Goal: Information Seeking & Learning: Learn about a topic

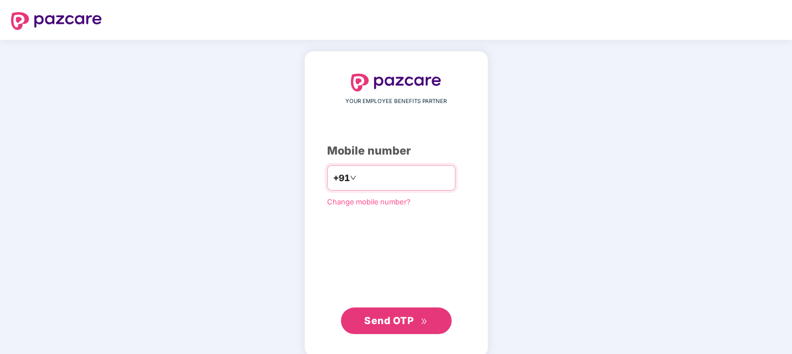
click at [388, 178] on input "number" at bounding box center [403, 178] width 91 height 18
click at [370, 183] on input "number" at bounding box center [403, 178] width 91 height 18
type input "**********"
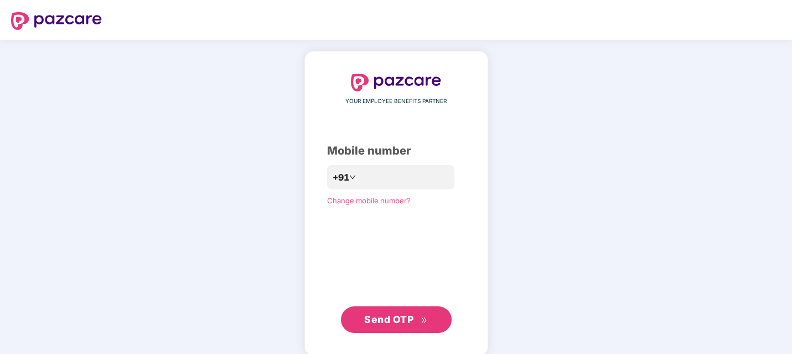
click at [419, 309] on button "Send OTP" at bounding box center [396, 319] width 111 height 27
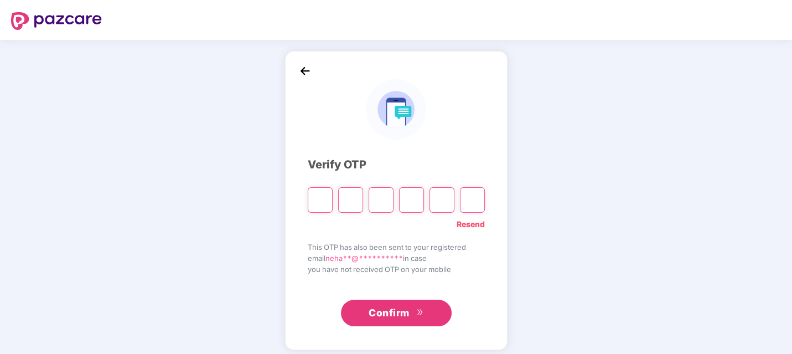
type input "*"
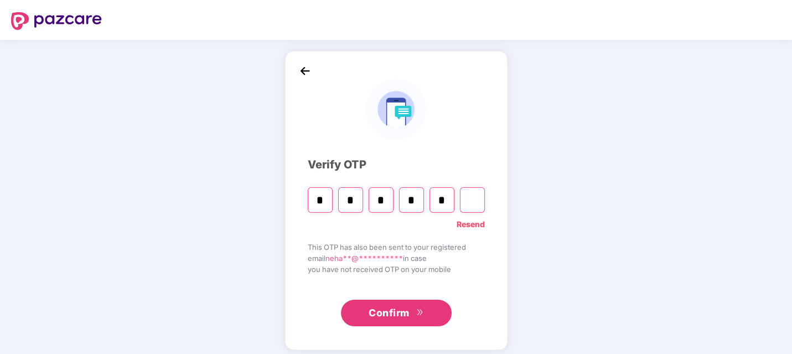
type input "*"
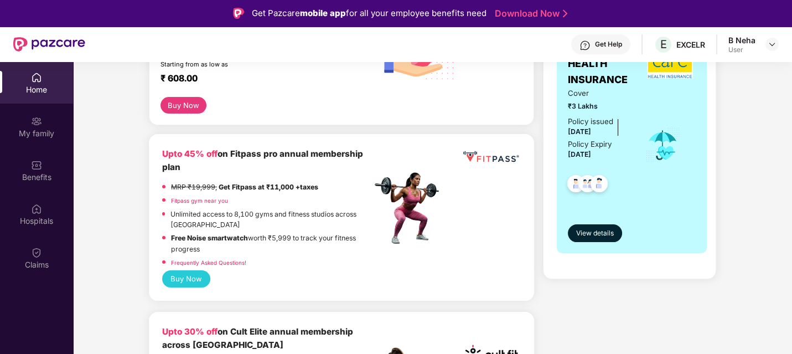
scroll to position [277, 0]
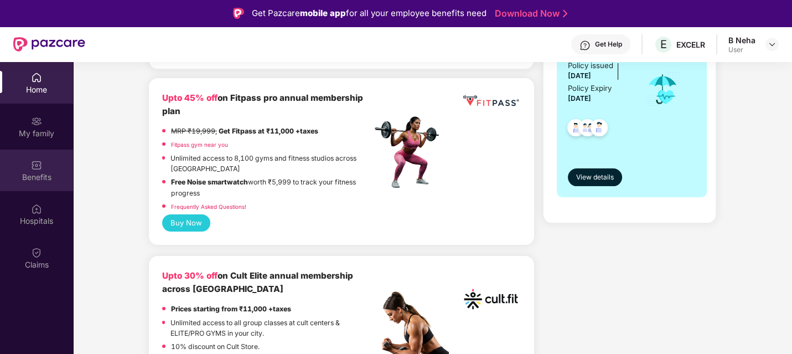
click at [35, 160] on img at bounding box center [36, 164] width 11 height 11
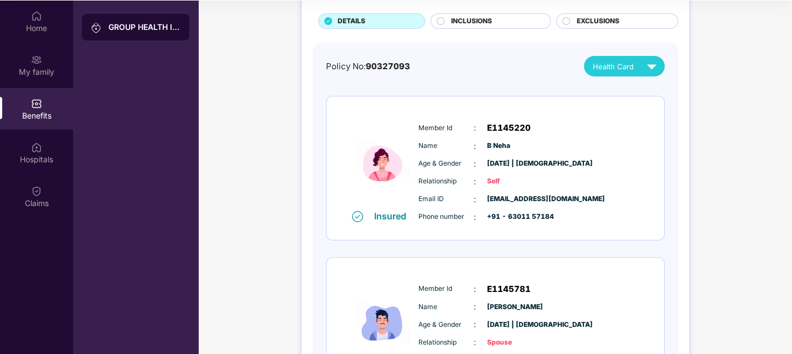
scroll to position [9, 0]
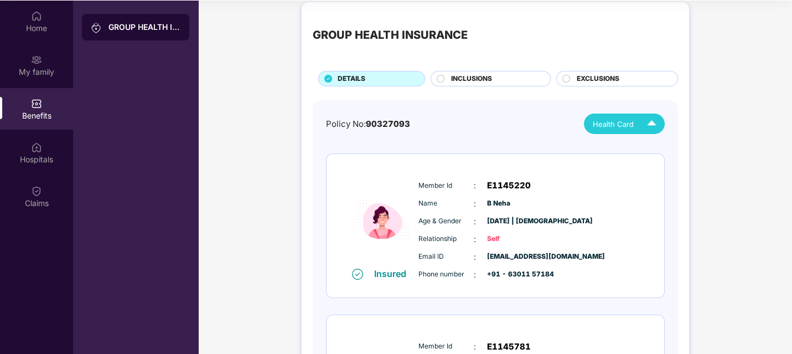
click at [637, 121] on div "Health Card" at bounding box center [626, 123] width 69 height 19
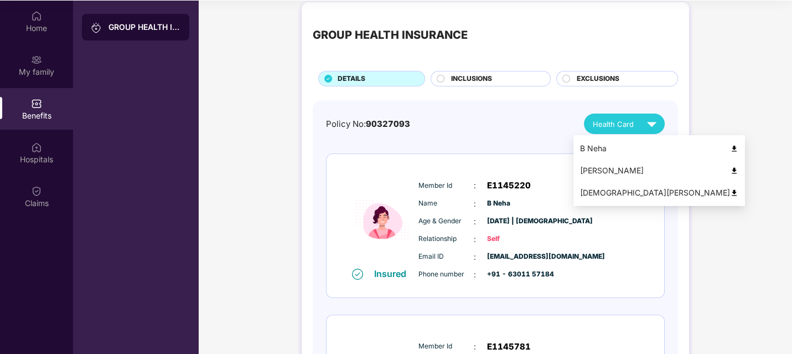
click at [678, 85] on div "GROUP HEALTH INSURANCE DETAILS INCLUSIONS EXCLUSIONS Policy No: 90327093 Health…" at bounding box center [494, 336] width 387 height 669
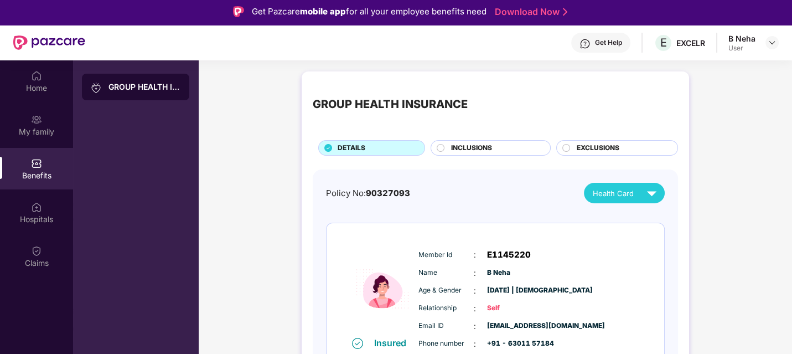
scroll to position [0, 0]
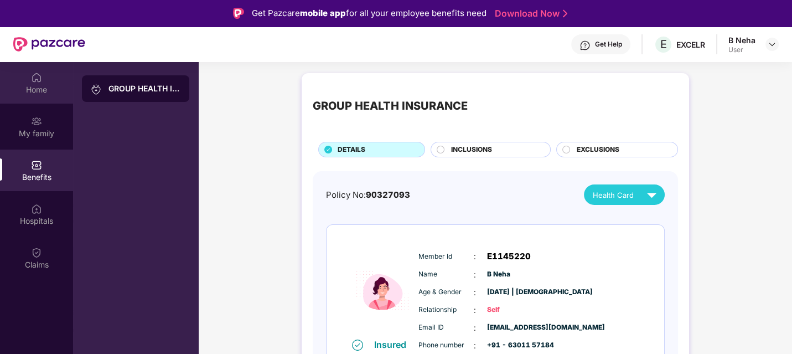
click at [38, 80] on img at bounding box center [36, 77] width 11 height 11
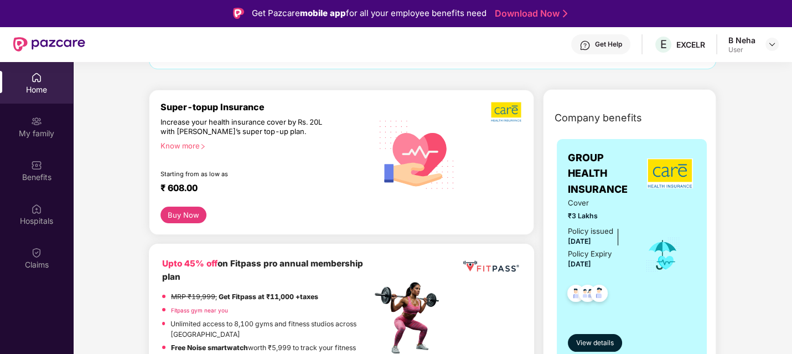
scroll to position [110, 0]
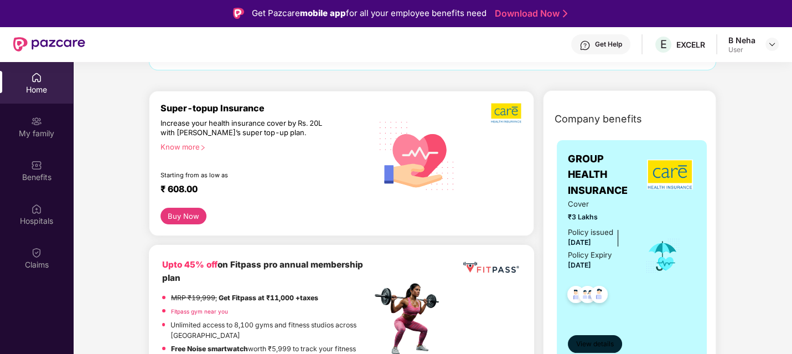
click at [590, 339] on span "View details" at bounding box center [595, 344] width 38 height 11
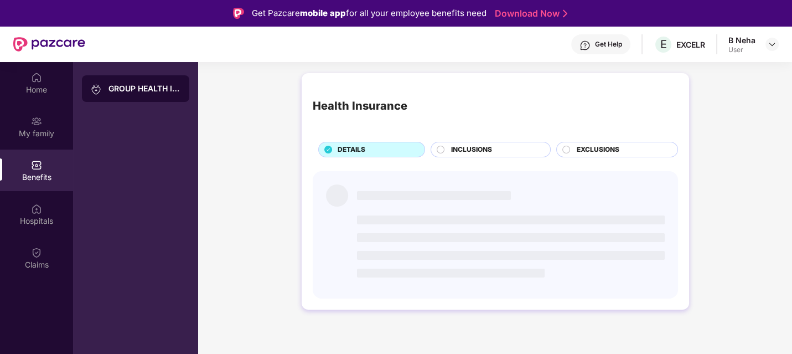
scroll to position [0, 0]
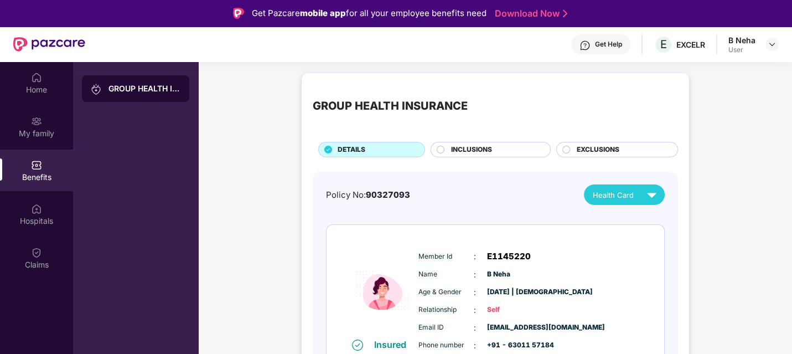
click at [143, 89] on div "GROUP HEALTH INSURANCE" at bounding box center [144, 88] width 72 height 11
click at [501, 145] on div "INCLUSIONS" at bounding box center [494, 150] width 99 height 12
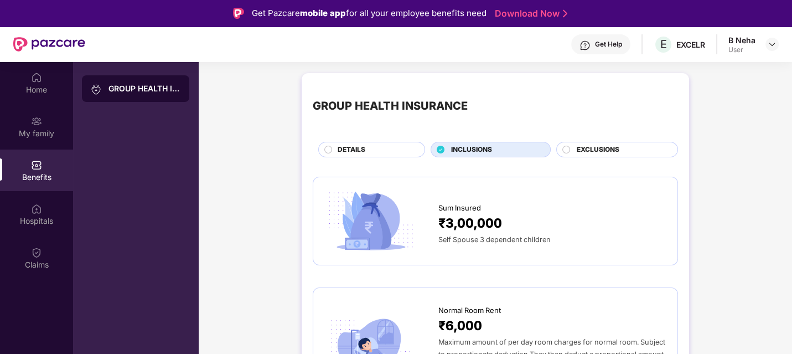
click at [580, 154] on span "EXCLUSIONS" at bounding box center [597, 149] width 43 height 11
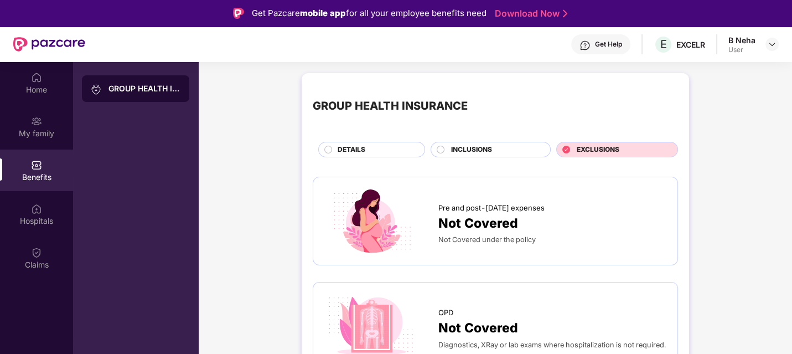
click at [501, 148] on div "INCLUSIONS" at bounding box center [494, 150] width 99 height 12
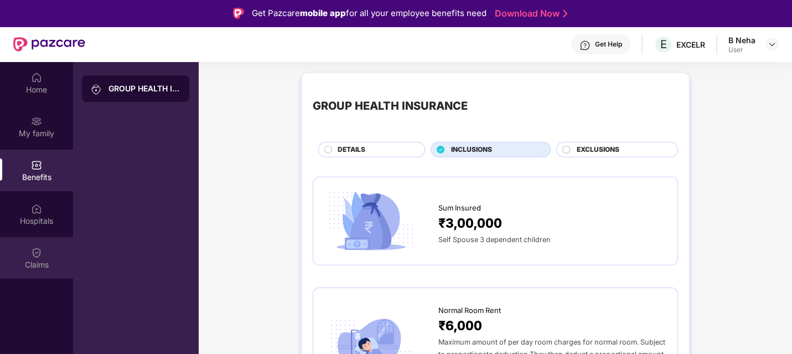
click at [34, 238] on div "Claims" at bounding box center [36, 257] width 73 height 41
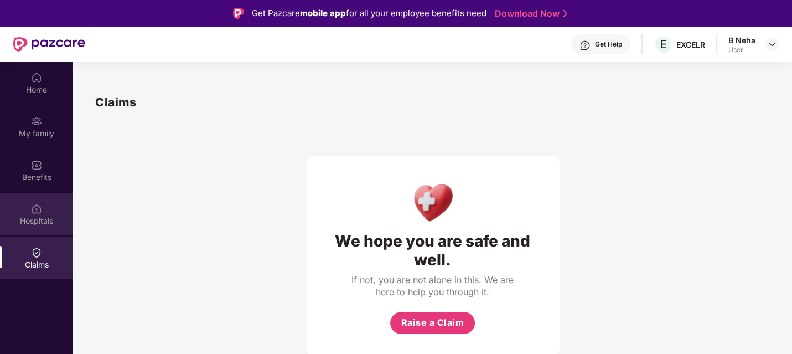
click at [23, 215] on div "Hospitals" at bounding box center [36, 220] width 73 height 11
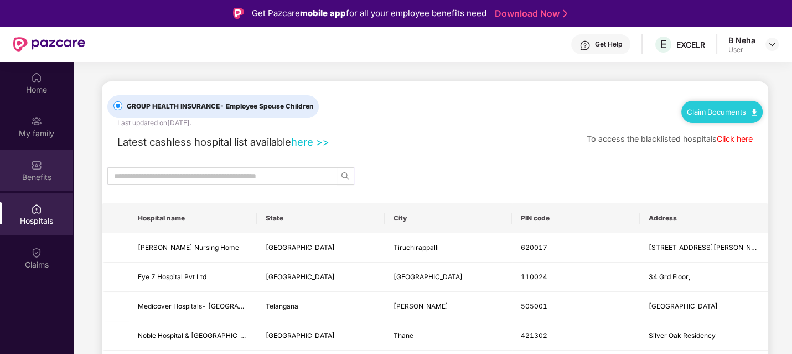
click at [36, 170] on div "Benefits" at bounding box center [36, 169] width 73 height 41
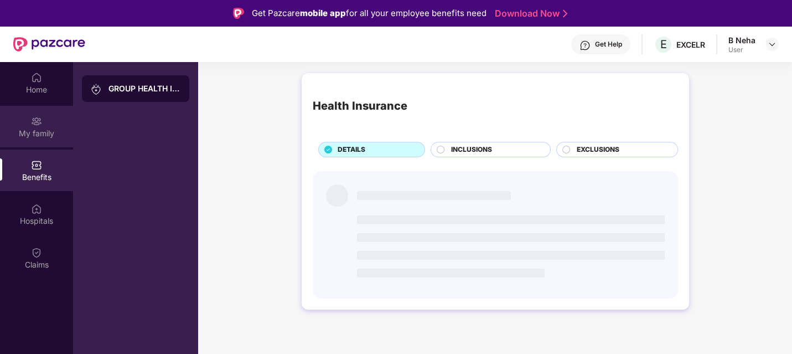
click at [45, 128] on div "My family" at bounding box center [36, 133] width 73 height 11
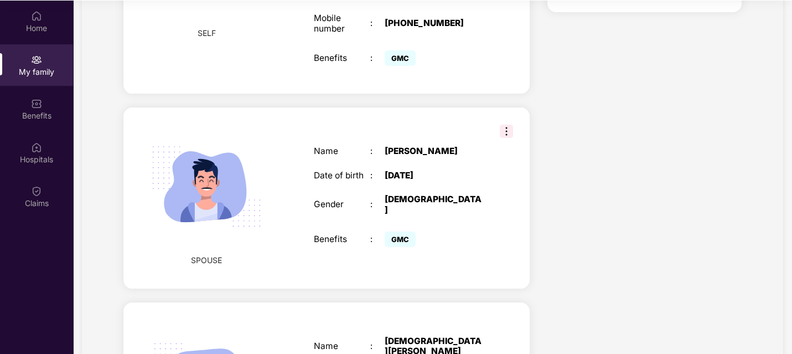
scroll to position [314, 0]
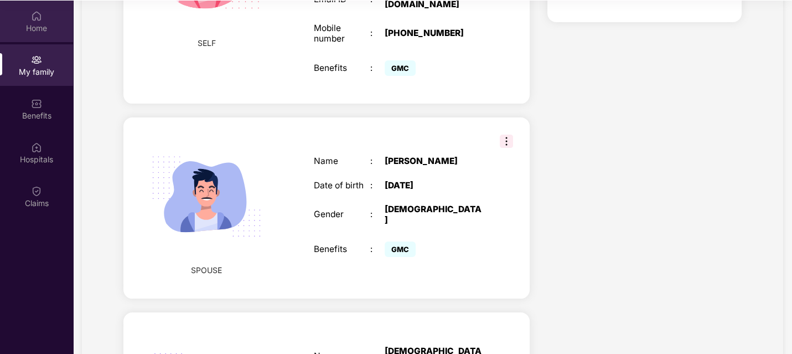
click at [39, 35] on div "Home" at bounding box center [36, 21] width 73 height 41
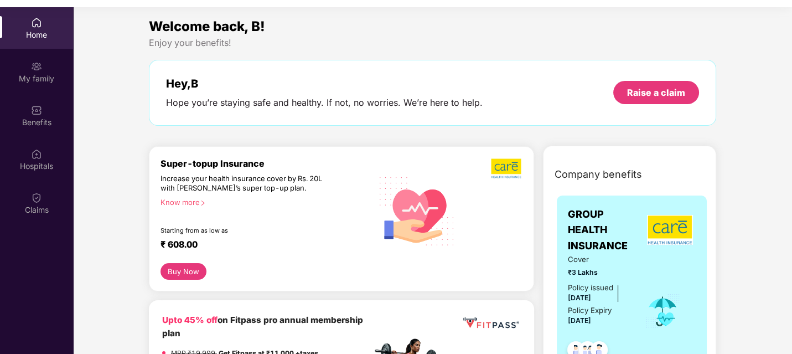
scroll to position [0, 0]
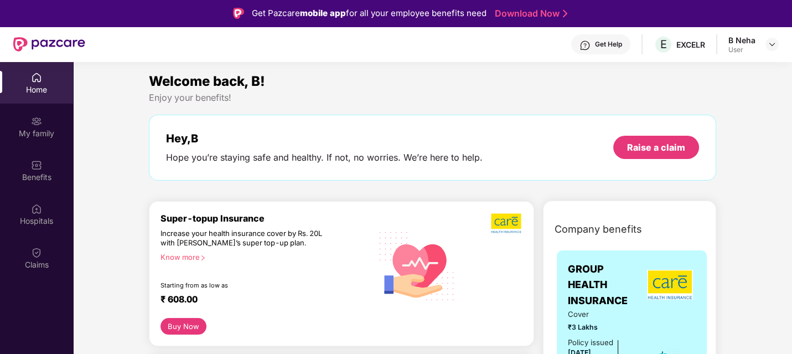
click at [765, 47] on div at bounding box center [771, 44] width 13 height 13
click at [773, 40] on img at bounding box center [771, 44] width 9 height 9
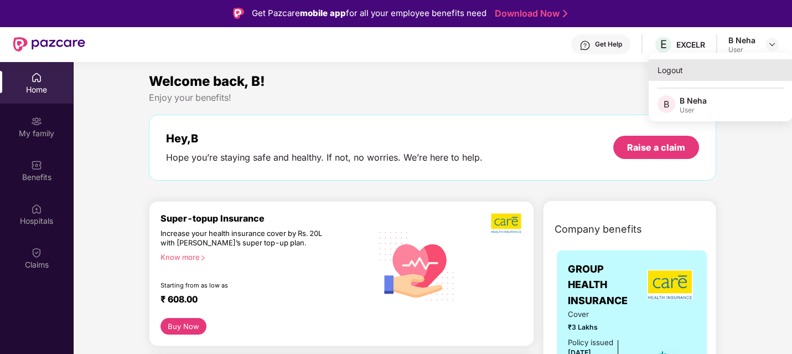
click at [674, 67] on div "Logout" at bounding box center [720, 70] width 144 height 22
